Goal: Task Accomplishment & Management: Manage account settings

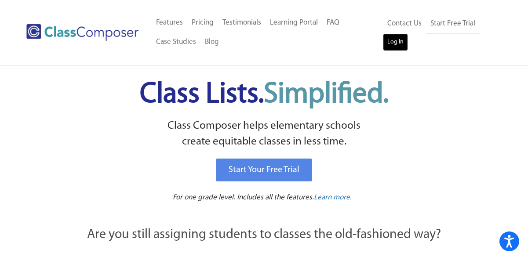
click at [399, 43] on link "Log In" at bounding box center [395, 42] width 25 height 18
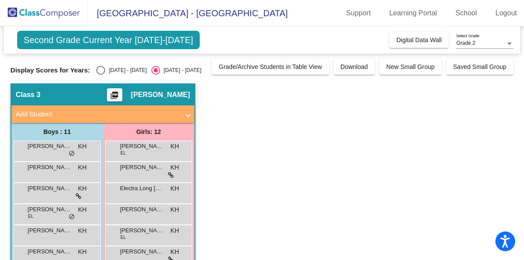
click at [109, 73] on div "[DATE] - [DATE]" at bounding box center [125, 70] width 41 height 8
click at [101, 75] on input "[DATE] - [DATE]" at bounding box center [100, 75] width 0 height 0
radio input "true"
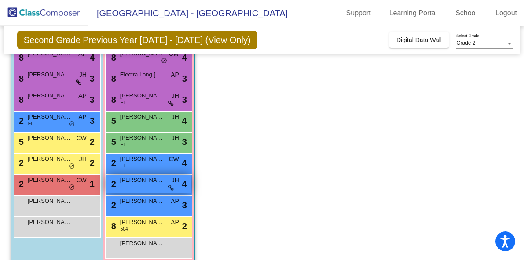
scroll to position [140, 0]
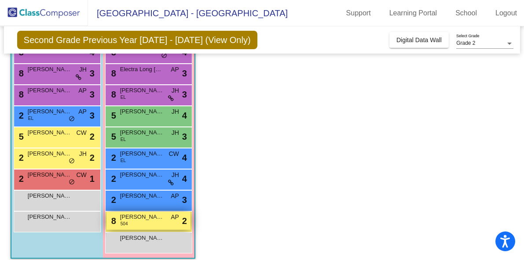
click at [151, 221] on span "Katherine McClane" at bounding box center [142, 217] width 44 height 9
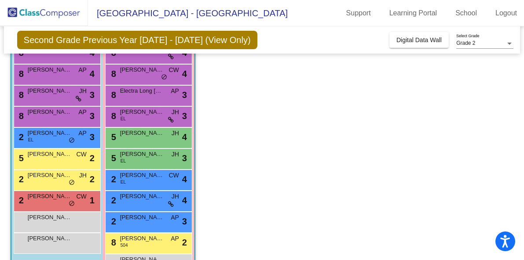
scroll to position [95, 0]
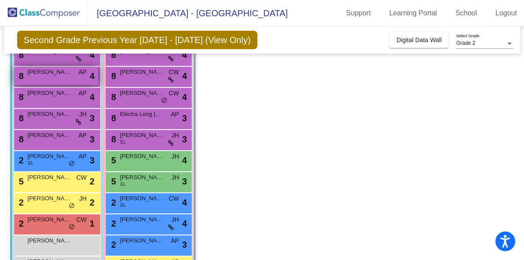
click at [72, 80] on div "8 Kailash Sriram AP lock do_not_disturb_alt 4" at bounding box center [56, 76] width 84 height 18
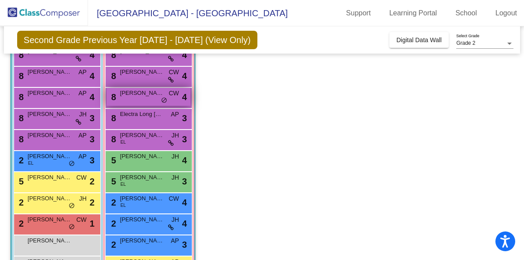
click at [135, 95] on span "Madeline LeClerc" at bounding box center [142, 93] width 44 height 9
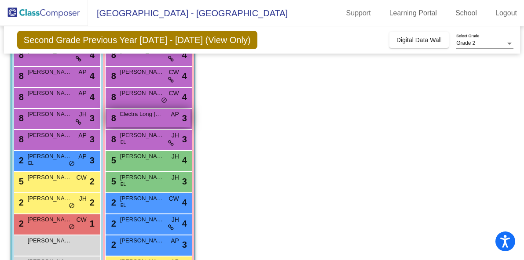
click at [178, 125] on div "8 Electra Long McNabb AP lock do_not_disturb_alt 3" at bounding box center [148, 118] width 84 height 18
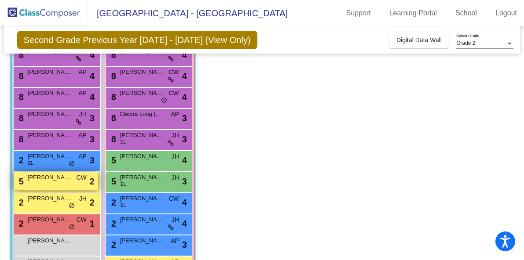
click at [58, 184] on div "5 Blaise Thomas Nyland CW lock do_not_disturb_alt 2" at bounding box center [56, 181] width 84 height 18
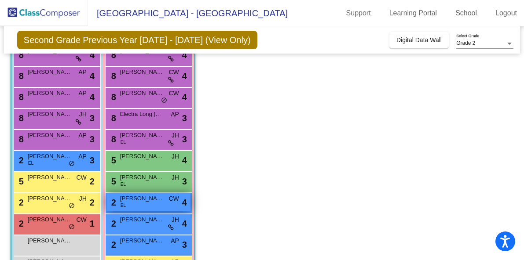
click at [148, 203] on span "Grace Sun" at bounding box center [142, 198] width 44 height 9
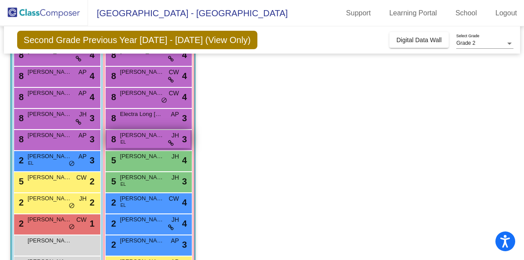
click at [149, 138] on span "Veronica Petrunia" at bounding box center [142, 135] width 44 height 9
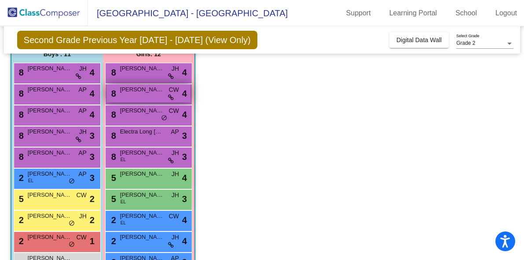
scroll to position [97, 0]
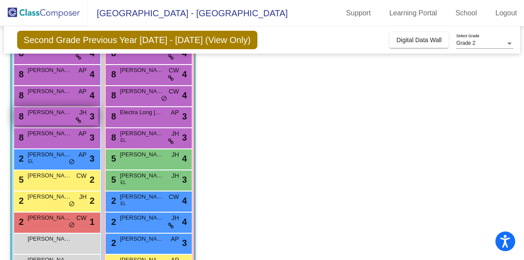
click at [62, 122] on div "8 Oliver Ren JH lock do_not_disturb_alt 3" at bounding box center [56, 116] width 84 height 18
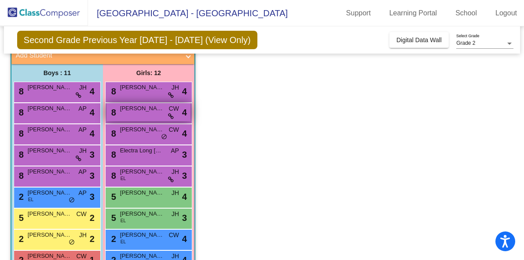
scroll to position [56, 0]
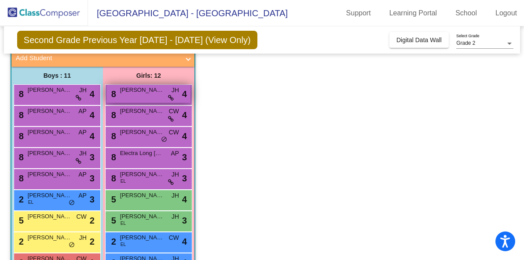
click at [156, 94] on div "8 Ashlyne Tan JH lock do_not_disturb_alt 4" at bounding box center [148, 94] width 84 height 18
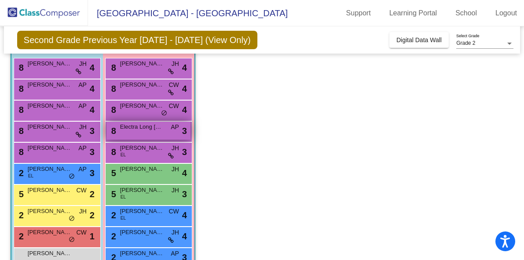
scroll to position [99, 0]
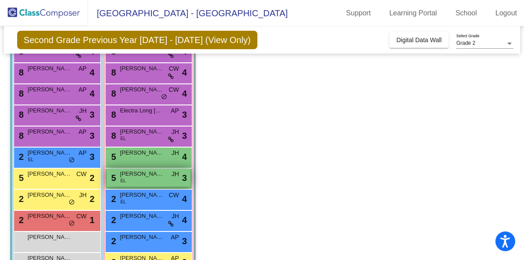
click at [144, 184] on div "5 Aleksandra Melik-Karamiants EL JH lock do_not_disturb_alt 3" at bounding box center [148, 178] width 84 height 18
